Goal: Information Seeking & Learning: Learn about a topic

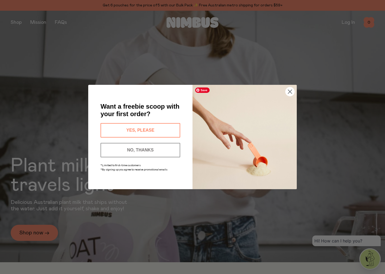
click at [291, 91] on icon "Close dialog" at bounding box center [291, 92] width 4 height 4
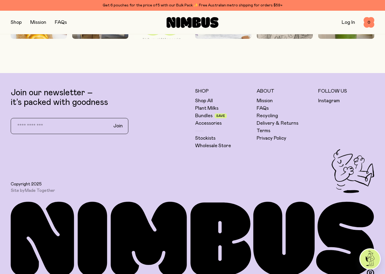
scroll to position [1508, 0]
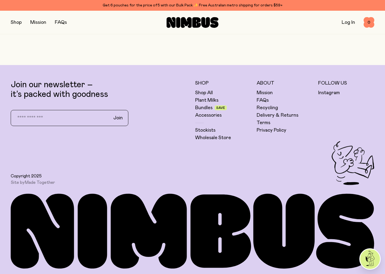
click at [41, 22] on link "Mission" at bounding box center [38, 22] width 16 height 5
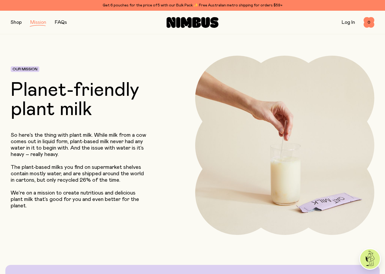
click at [60, 21] on link "FAQs" at bounding box center [61, 22] width 12 height 5
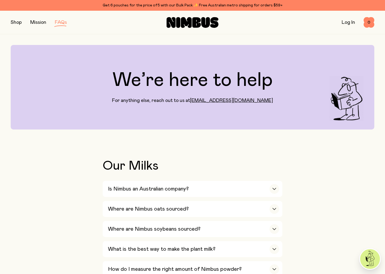
click at [13, 22] on button "button" at bounding box center [16, 22] width 11 height 7
